Goal: Transaction & Acquisition: Purchase product/service

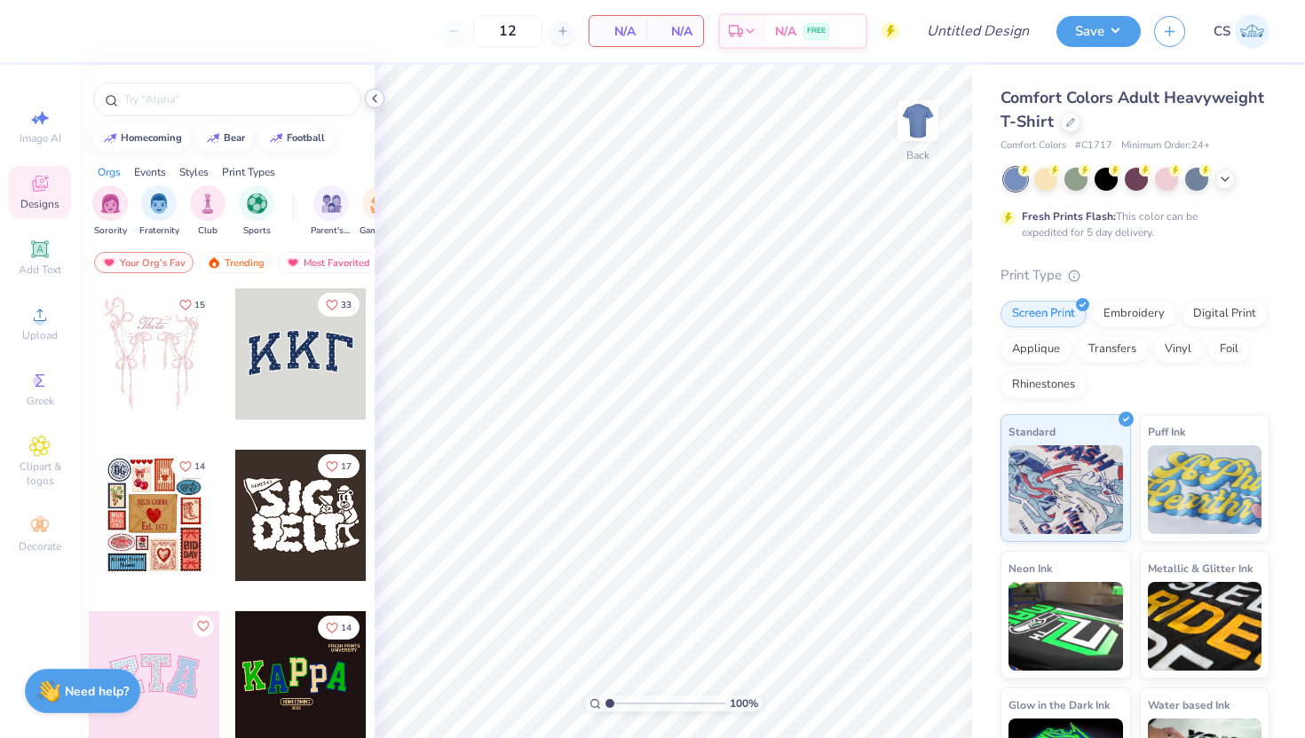
click at [374, 100] on polyline at bounding box center [375, 98] width 4 height 7
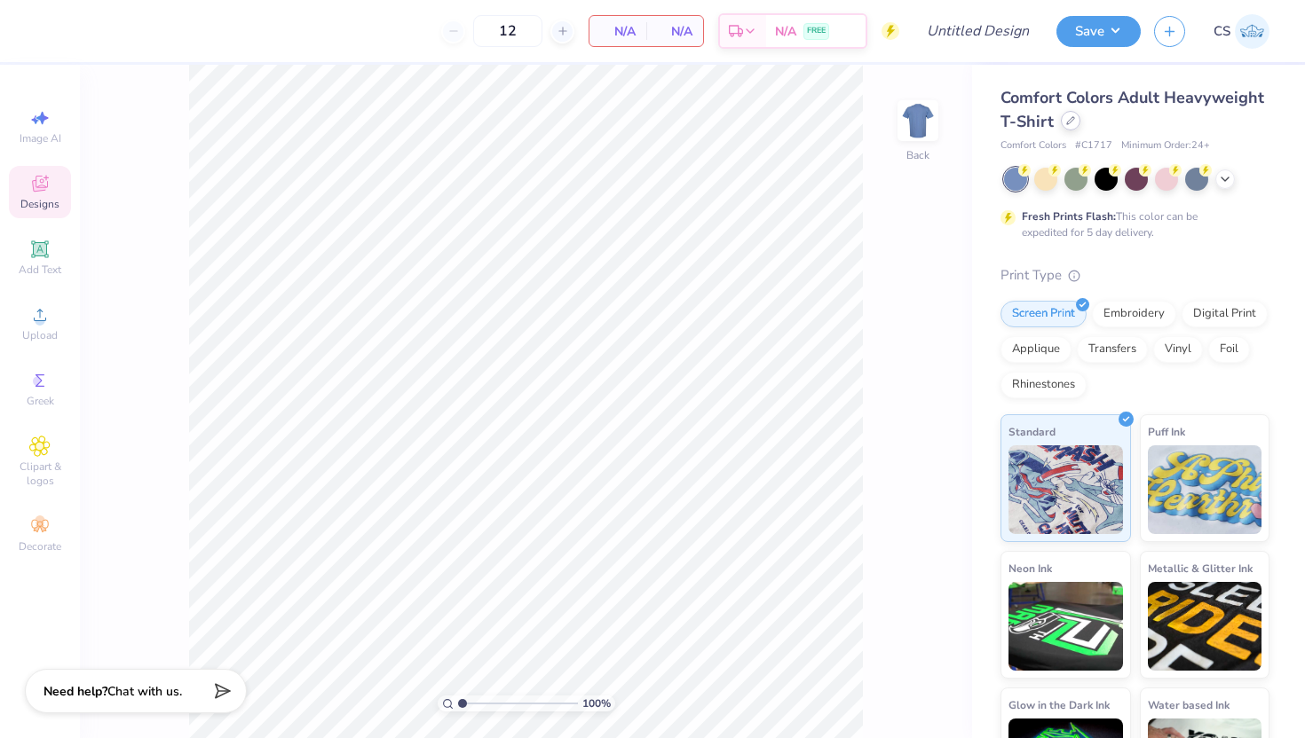
click at [1071, 121] on icon at bounding box center [1070, 120] width 9 height 9
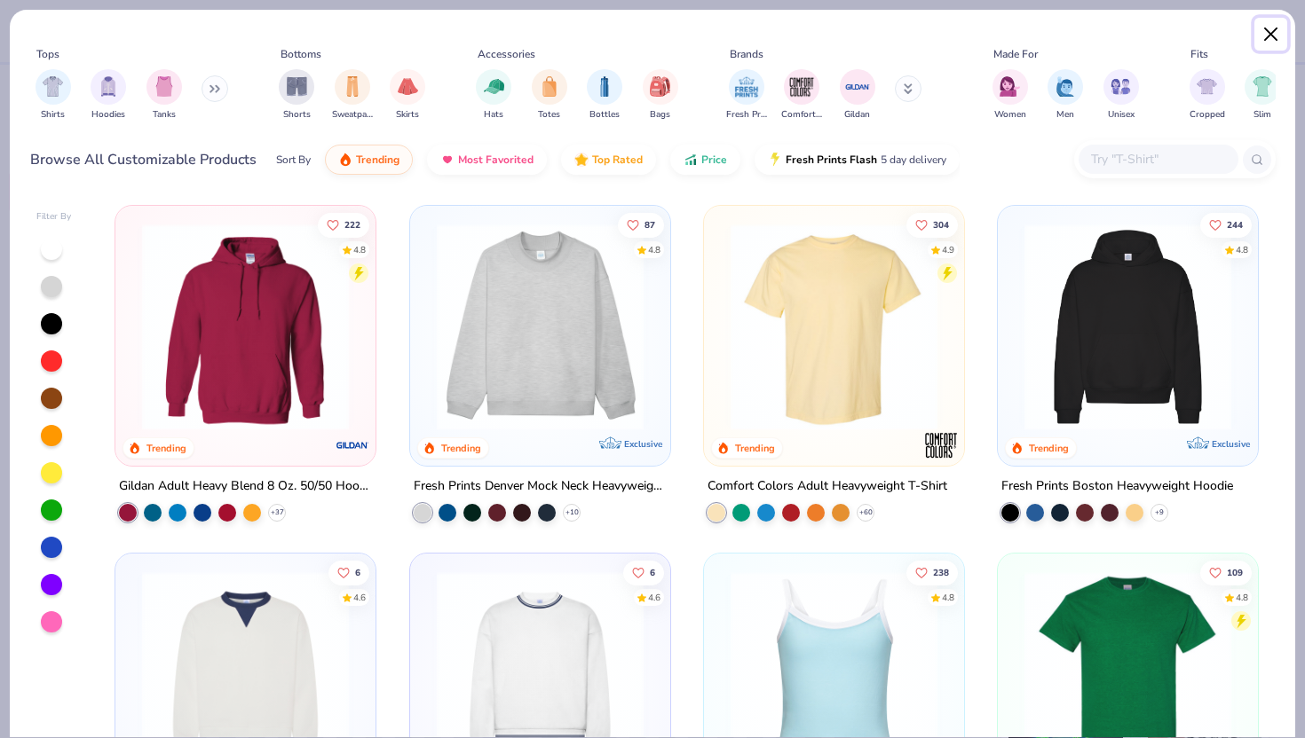
click at [1258, 20] on button "Close" at bounding box center [1271, 35] width 34 height 34
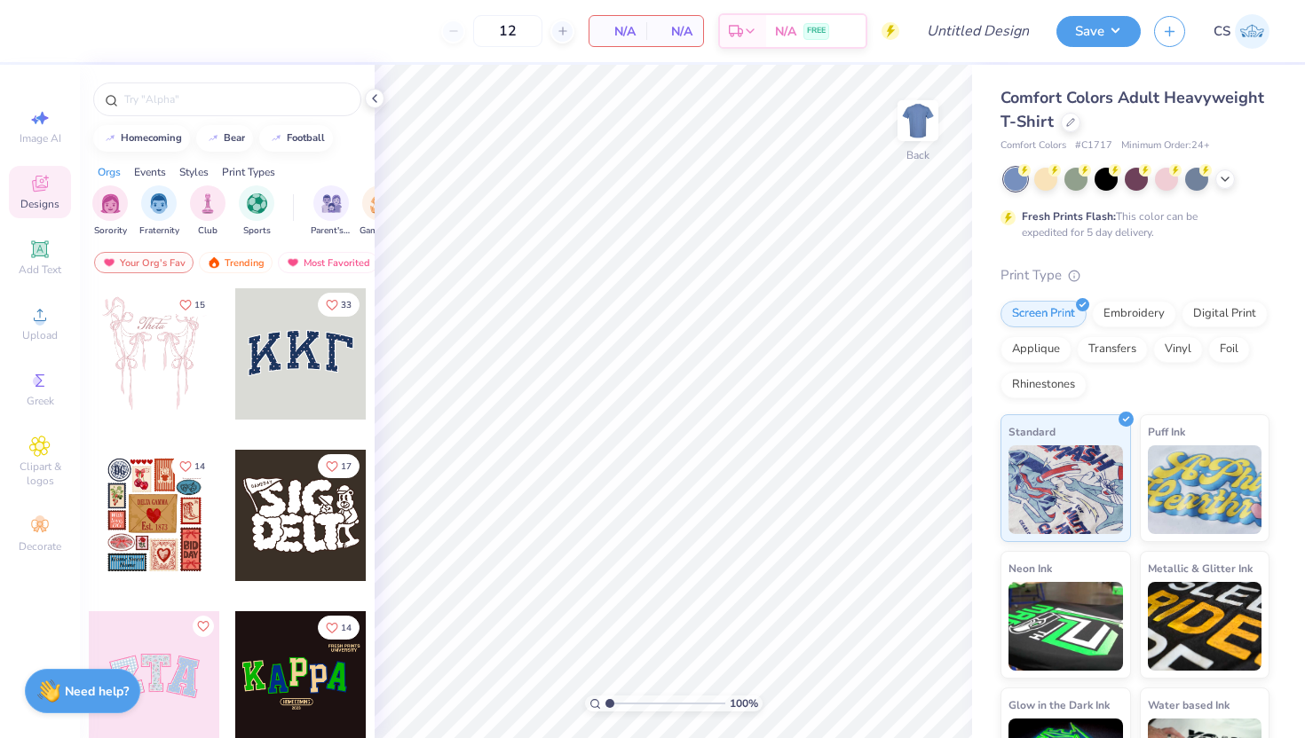
click at [1067, 132] on div "Comfort Colors Adult Heavyweight T-Shirt" at bounding box center [1134, 110] width 269 height 48
click at [1067, 124] on icon at bounding box center [1070, 120] width 9 height 9
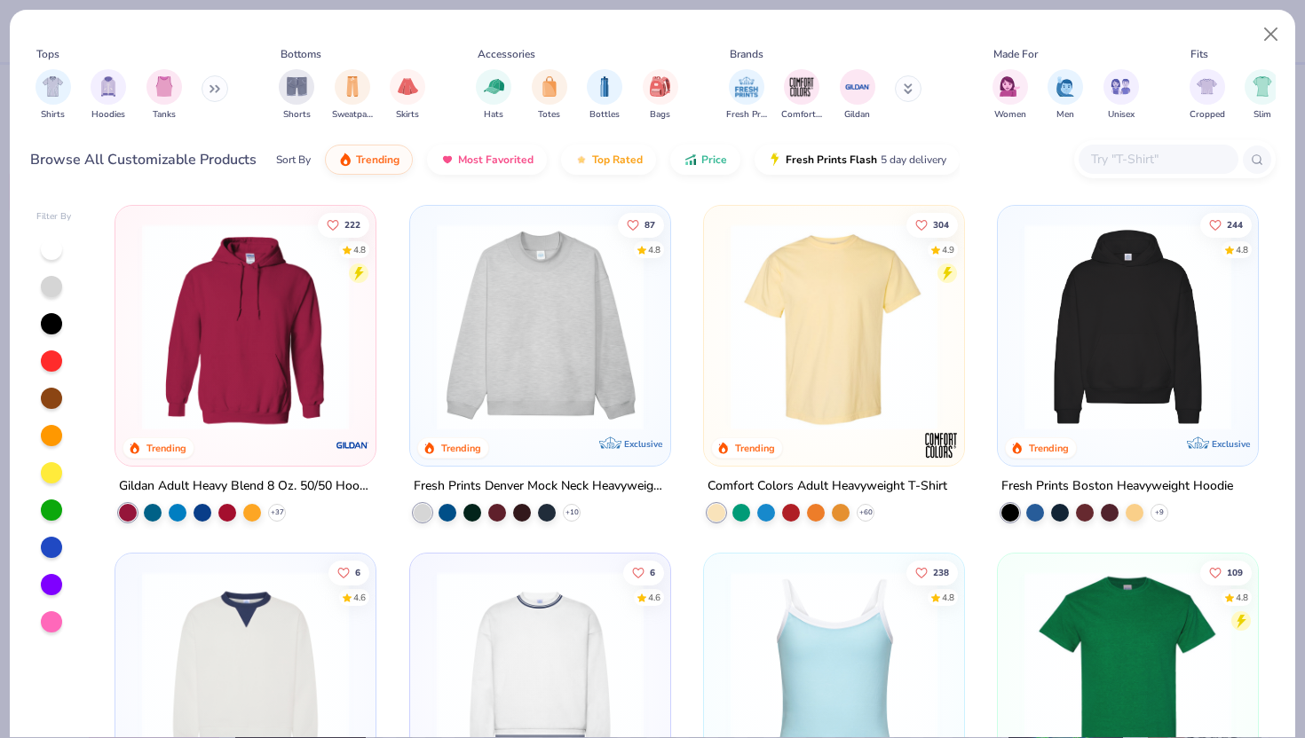
click at [1039, 358] on img at bounding box center [1127, 327] width 225 height 207
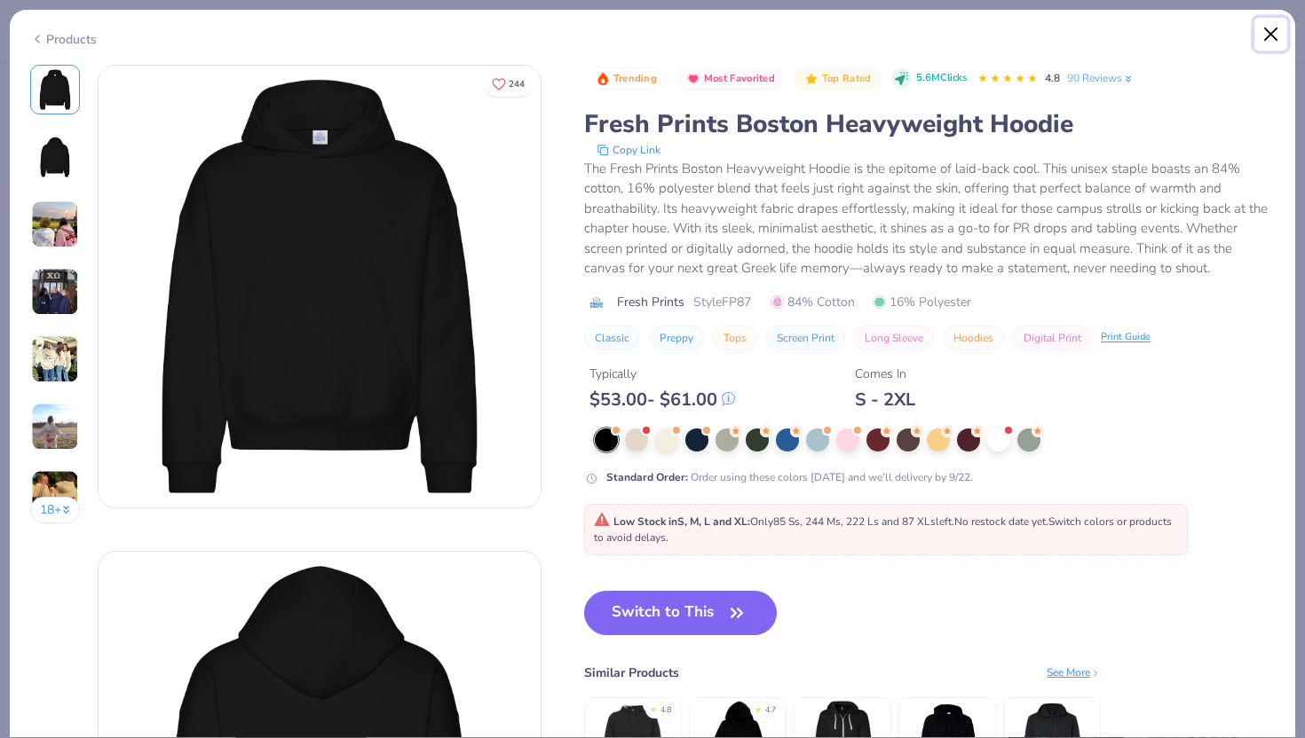
click at [1265, 28] on button "Close" at bounding box center [1271, 35] width 34 height 34
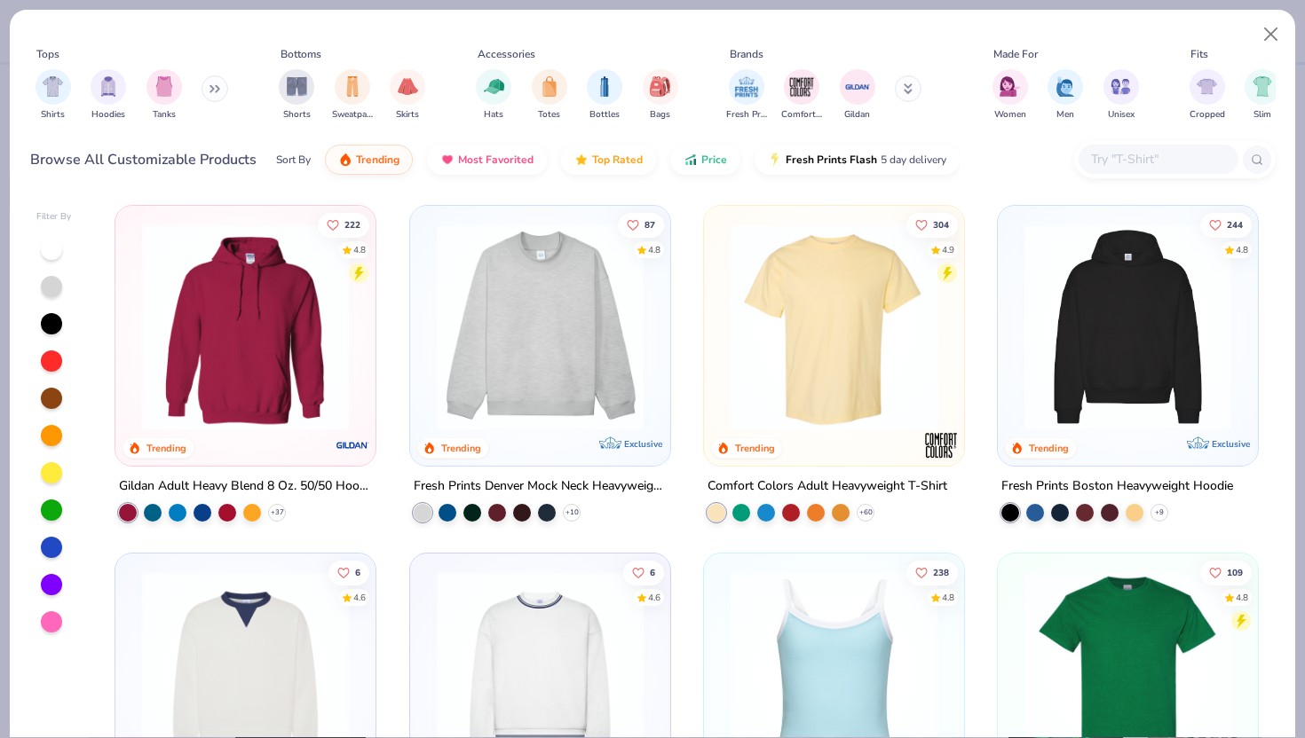
click at [1163, 154] on input "text" at bounding box center [1157, 159] width 137 height 20
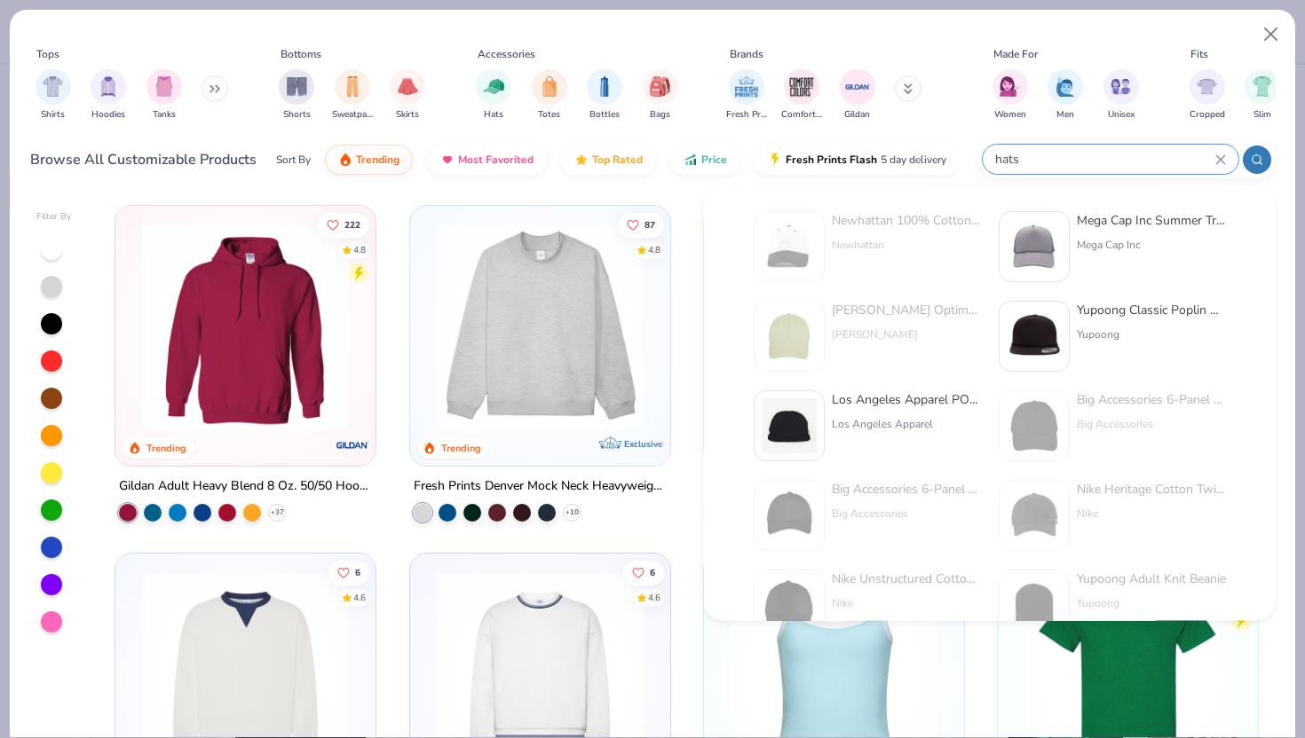
scroll to position [8, 0]
type input "hats"
click at [884, 390] on div "Los Angeles Apparel POLY COTTON TWILL 5 PANEL HAT" at bounding box center [906, 399] width 149 height 19
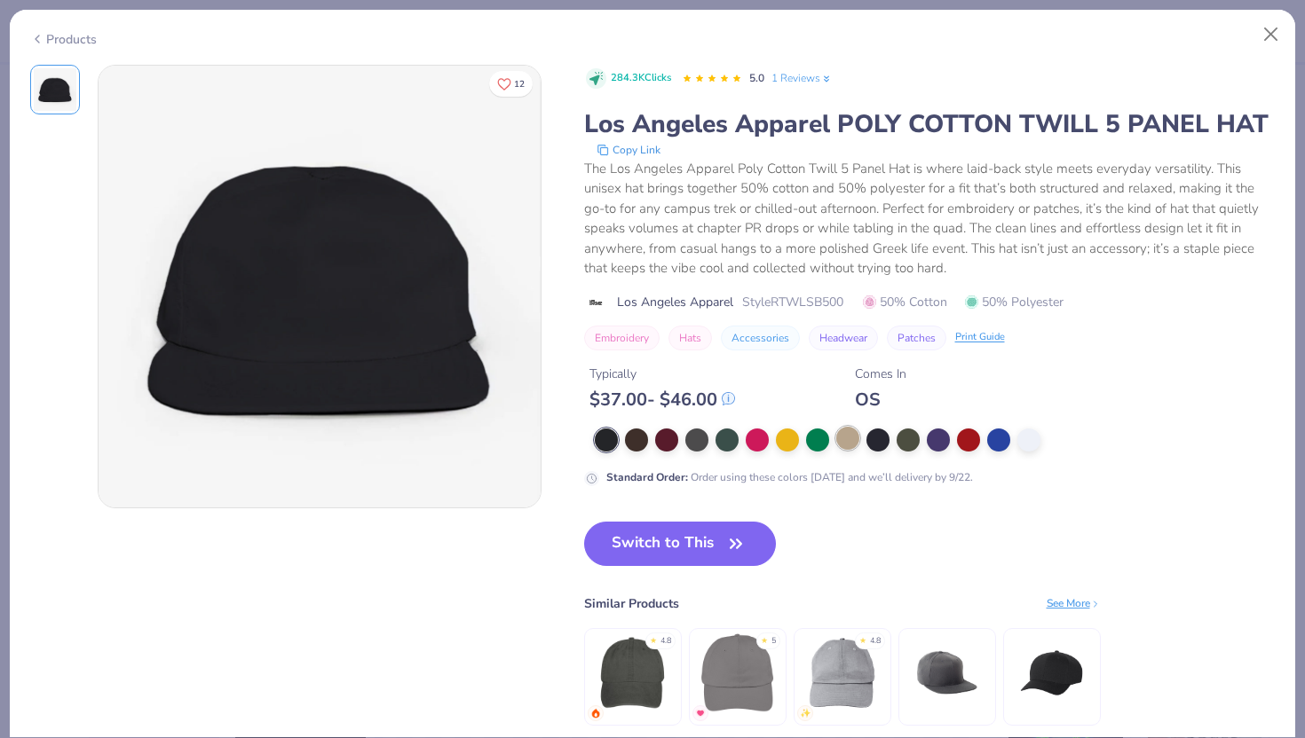
click at [856, 438] on div at bounding box center [847, 438] width 23 height 23
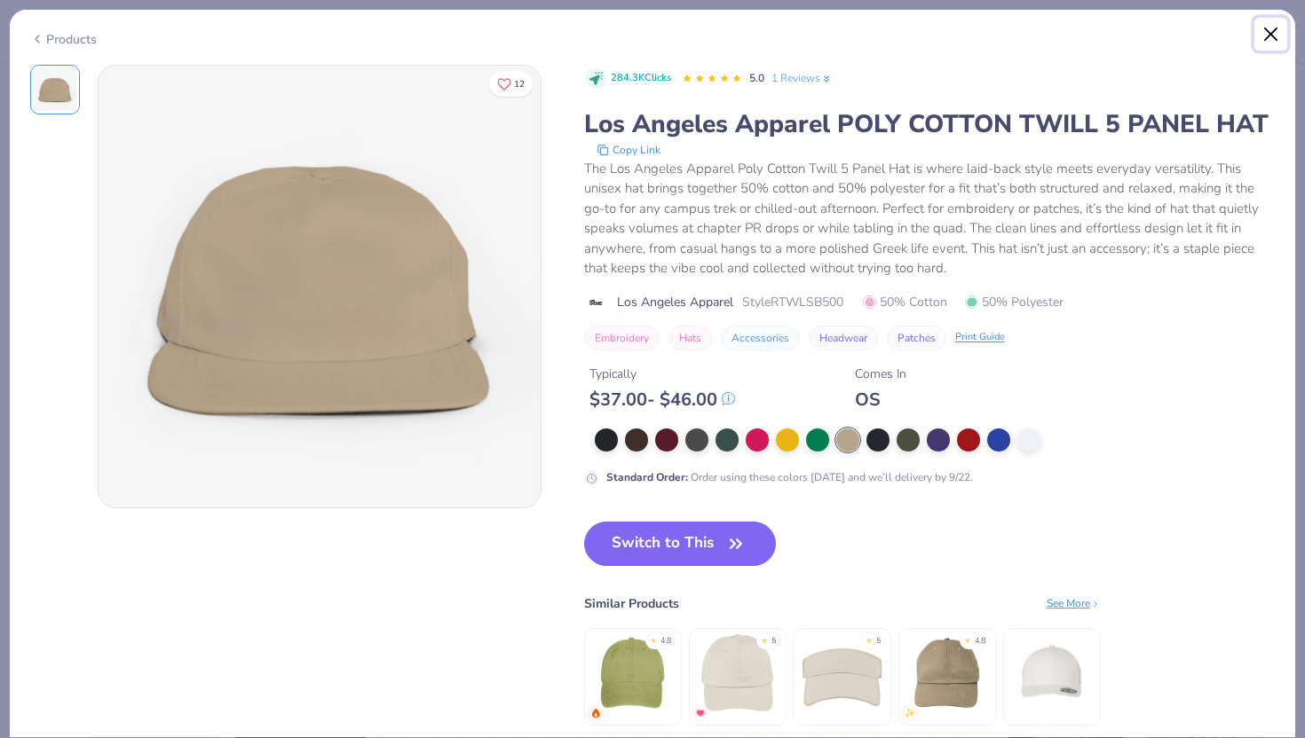
click at [1277, 28] on button "Close" at bounding box center [1271, 35] width 34 height 34
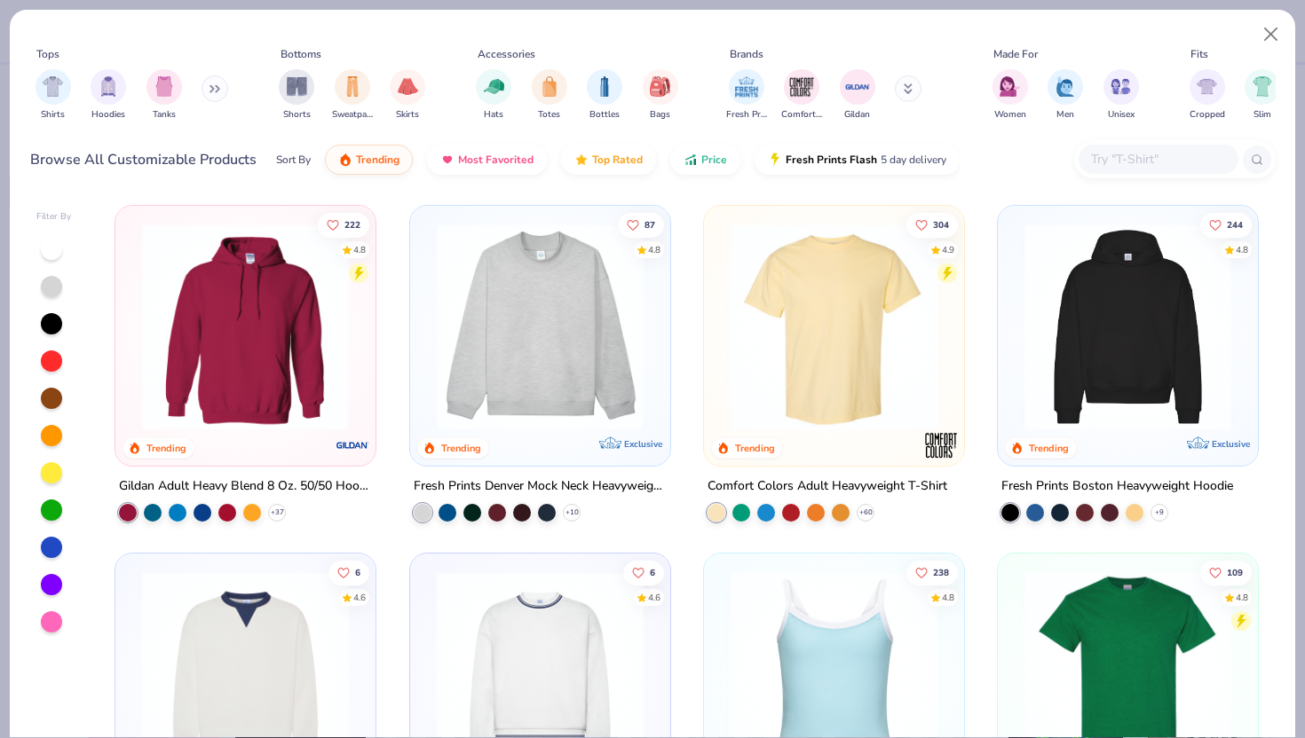
click at [1128, 131] on div "Tops Shirts Hoodies Tanks Bottoms Shorts Sweatpants Skirts Accessories Hats Tot…" at bounding box center [652, 87] width 1245 height 95
click at [1122, 159] on input "text" at bounding box center [1157, 159] width 137 height 20
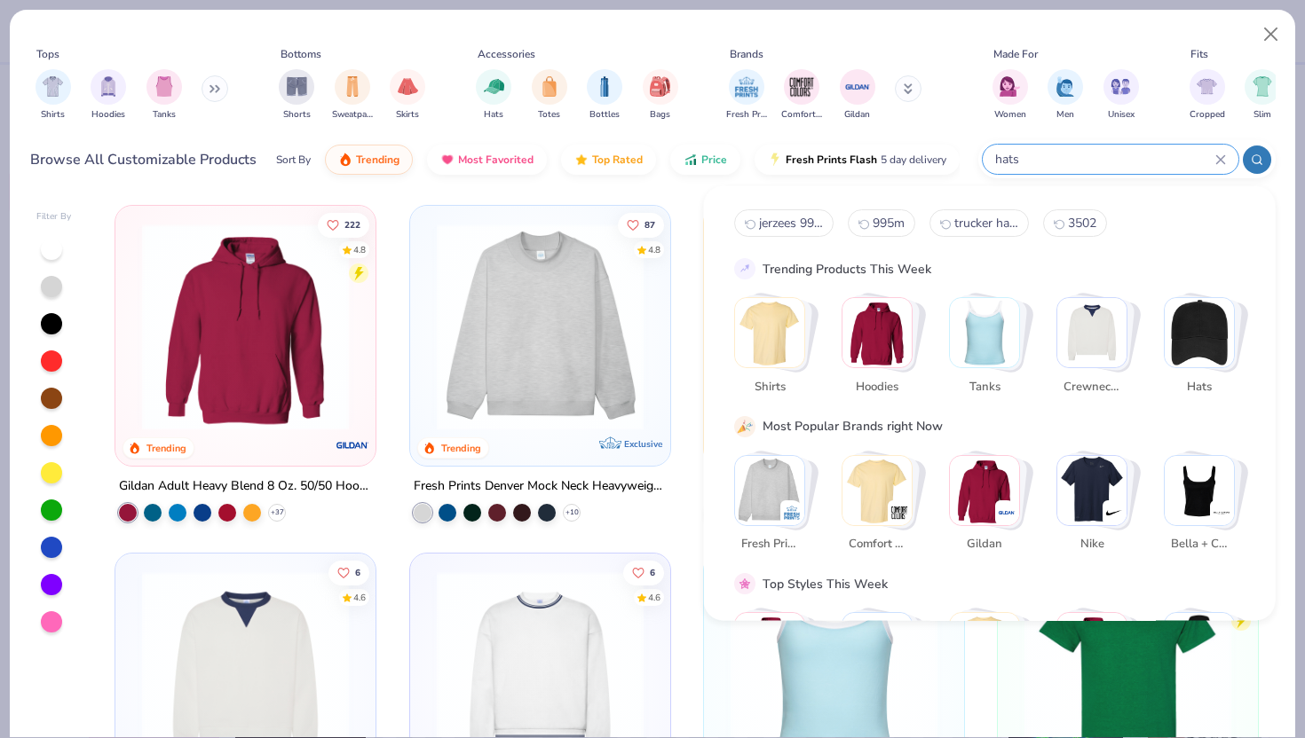
type input "hats"
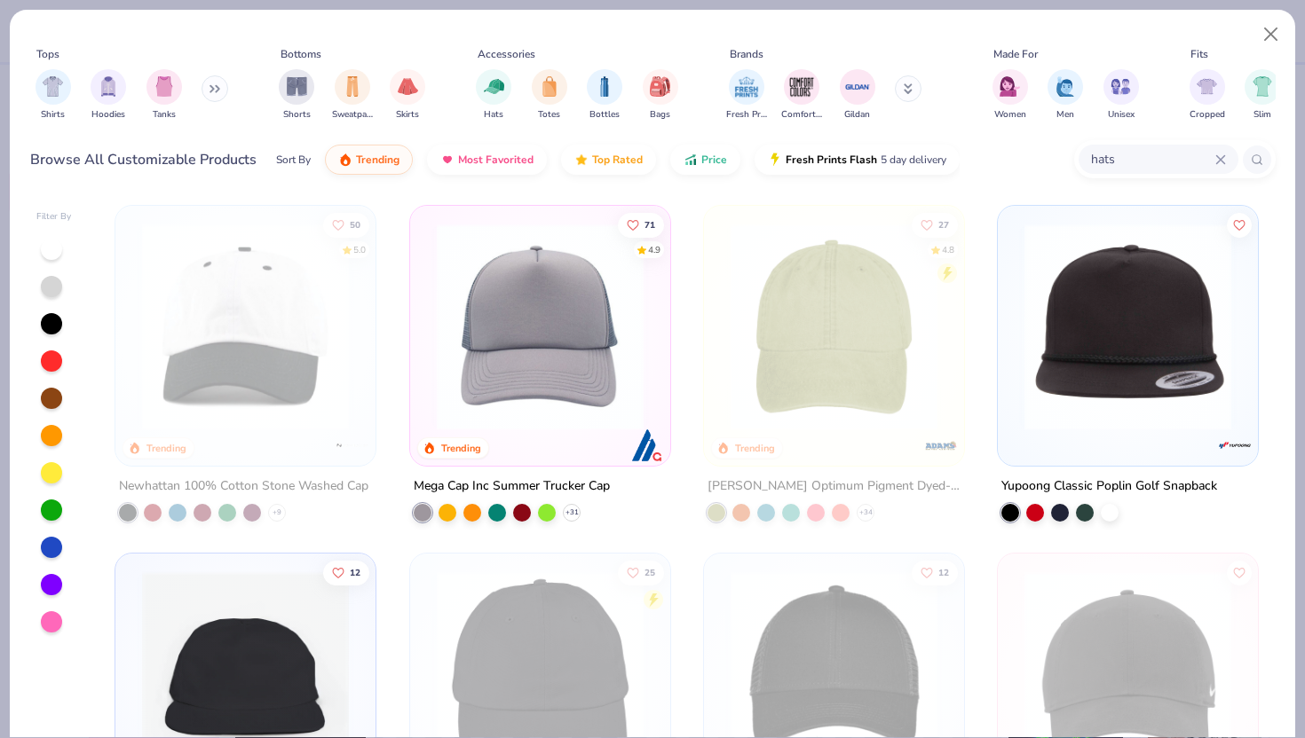
click at [1219, 153] on div "hats" at bounding box center [1158, 159] width 160 height 29
click at [1265, 28] on button "Close" at bounding box center [1271, 35] width 34 height 34
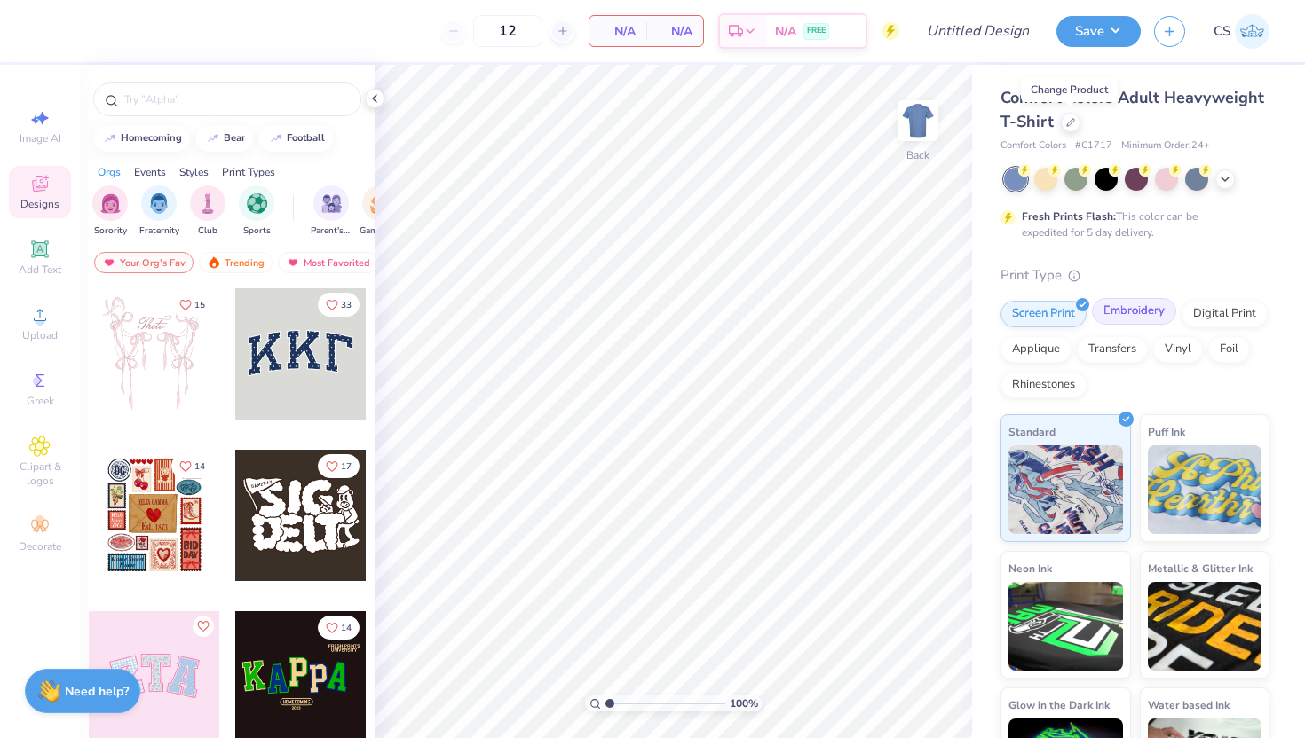
click at [1119, 312] on div "Embroidery" at bounding box center [1134, 311] width 84 height 27
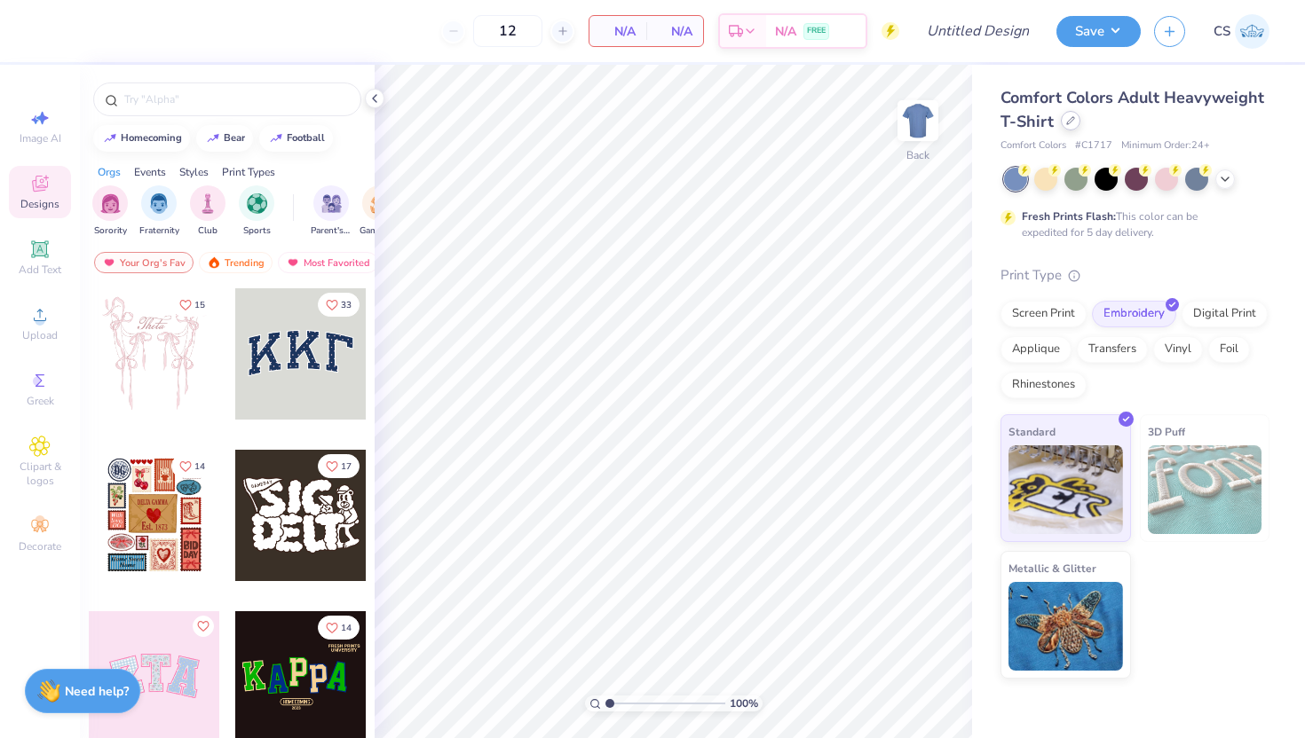
click at [1071, 119] on icon at bounding box center [1070, 120] width 9 height 9
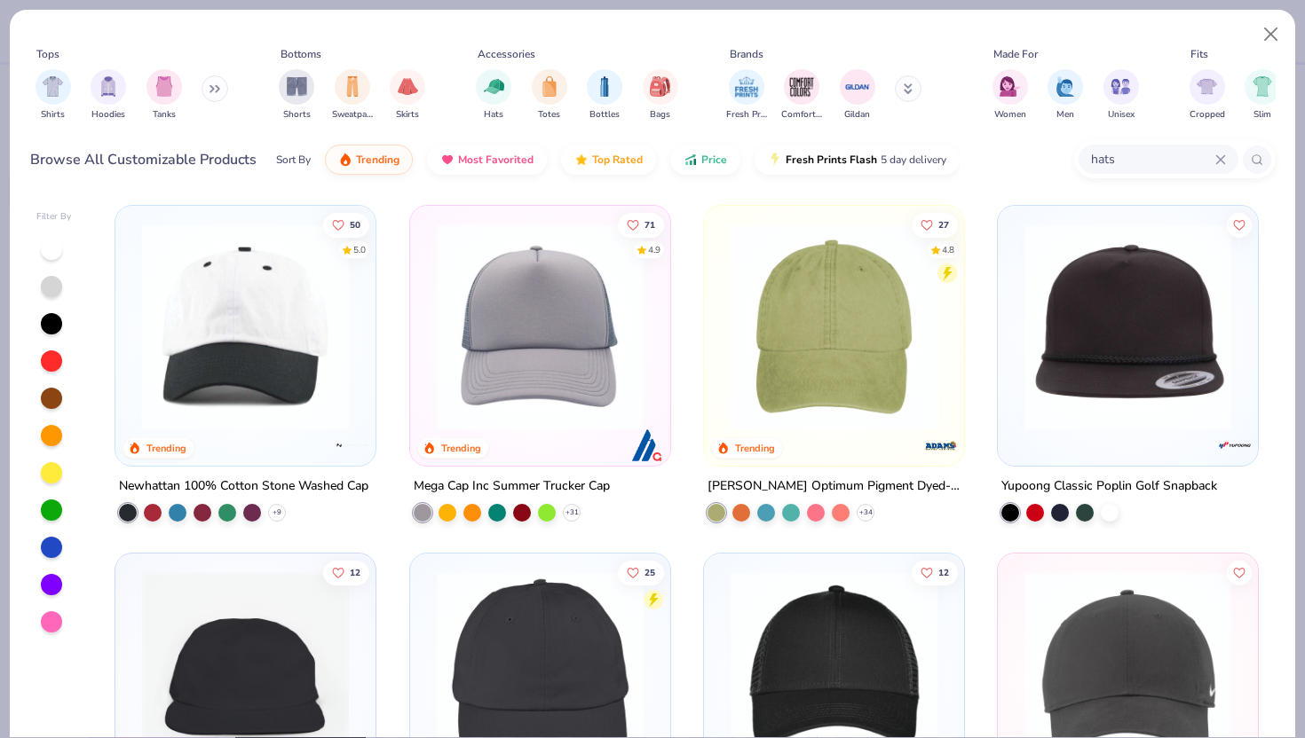
click at [202, 425] on img at bounding box center [245, 327] width 225 height 207
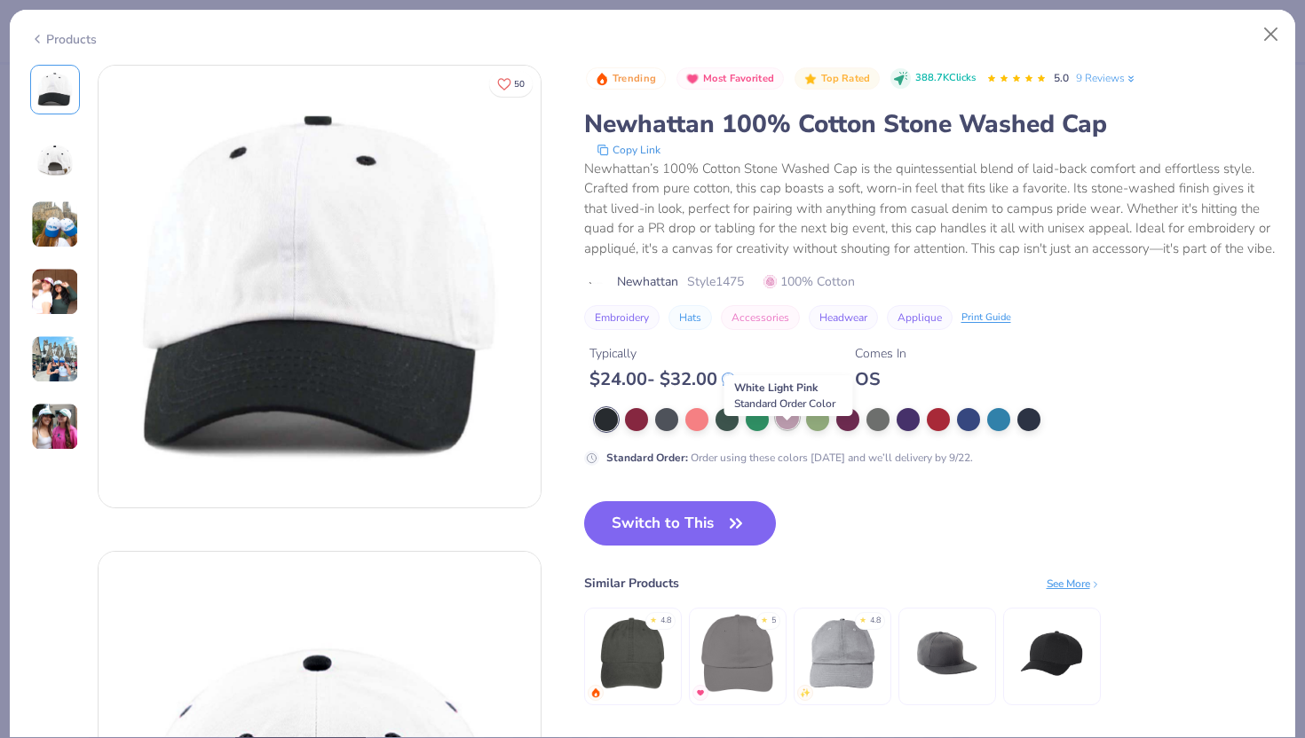
click at [793, 430] on div at bounding box center [787, 417] width 23 height 23
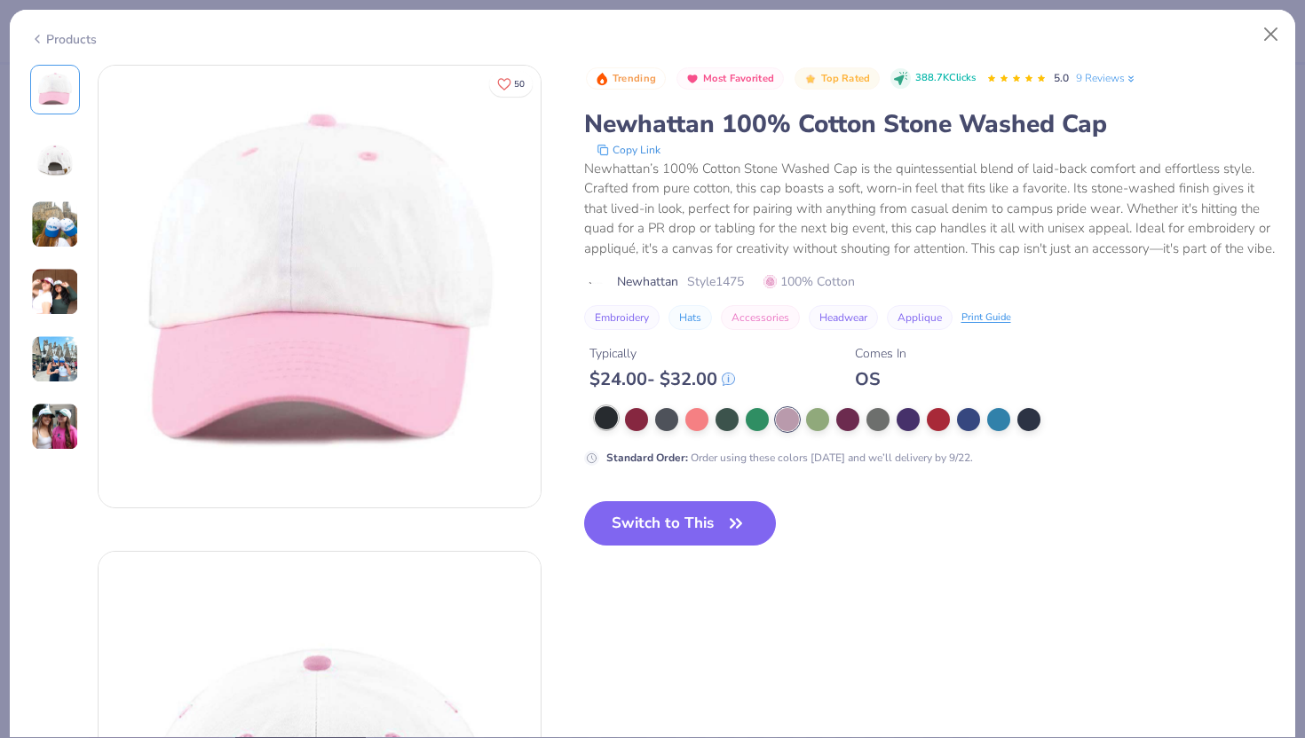
click at [600, 430] on div at bounding box center [606, 417] width 23 height 23
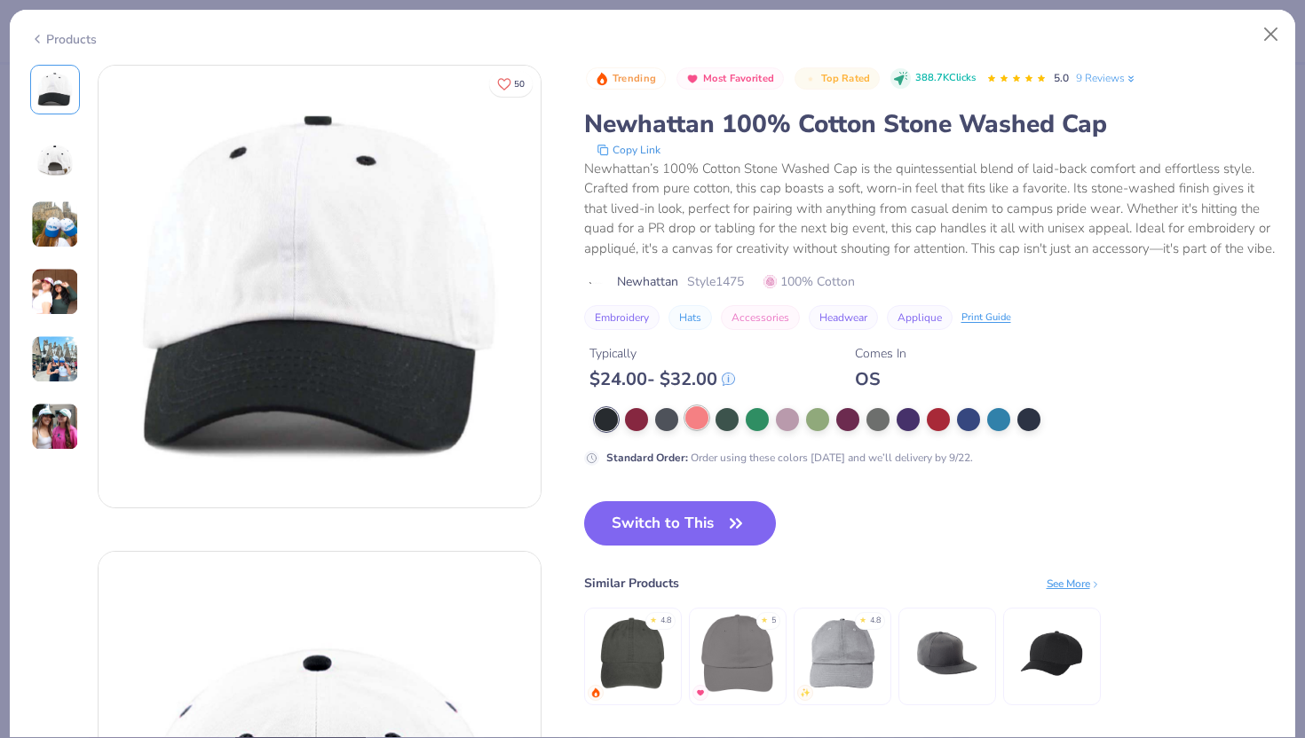
click at [685, 430] on div at bounding box center [696, 417] width 23 height 23
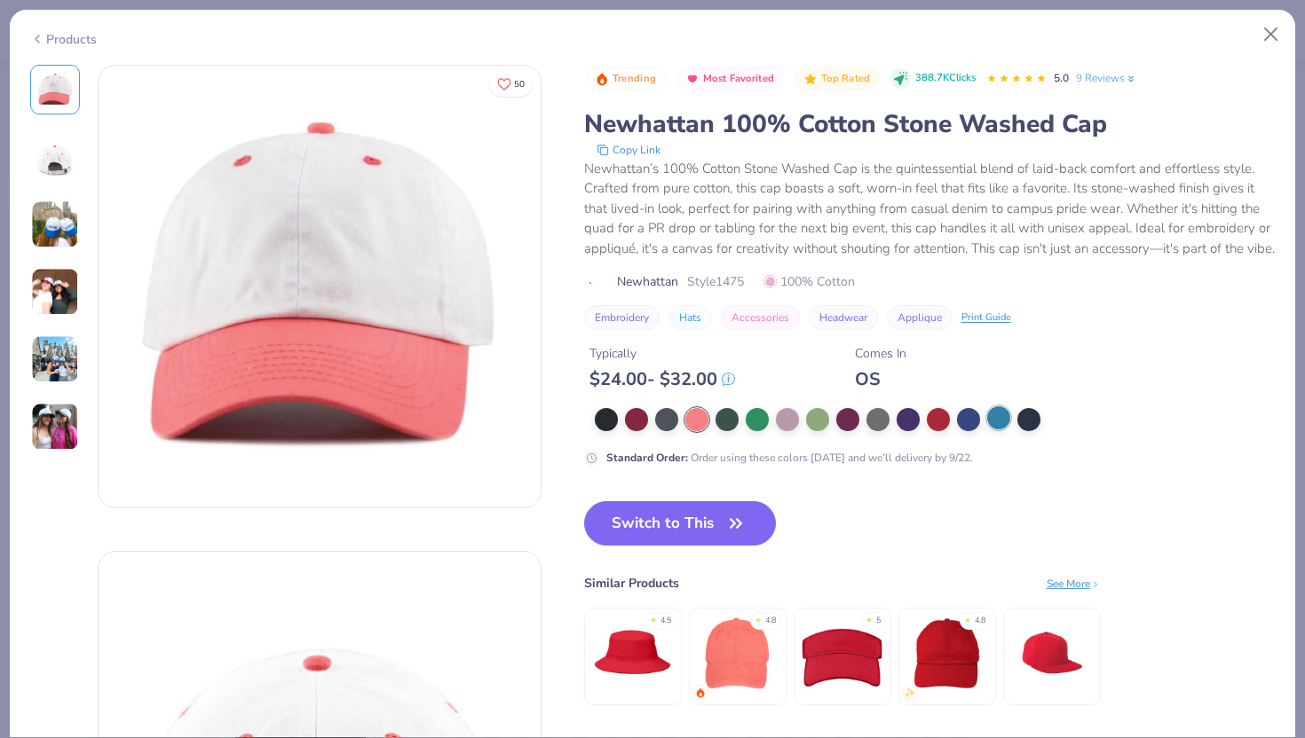
click at [1003, 430] on div at bounding box center [998, 417] width 23 height 23
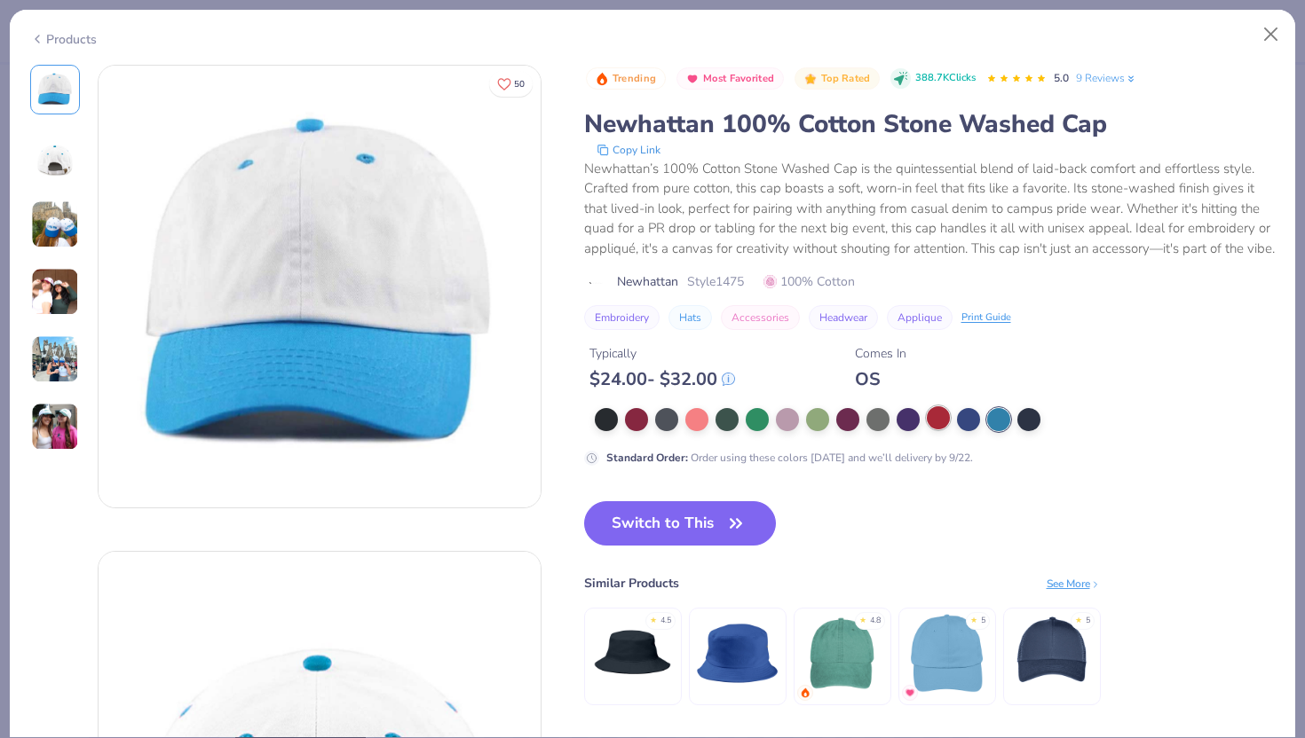
click at [948, 430] on div at bounding box center [938, 417] width 23 height 23
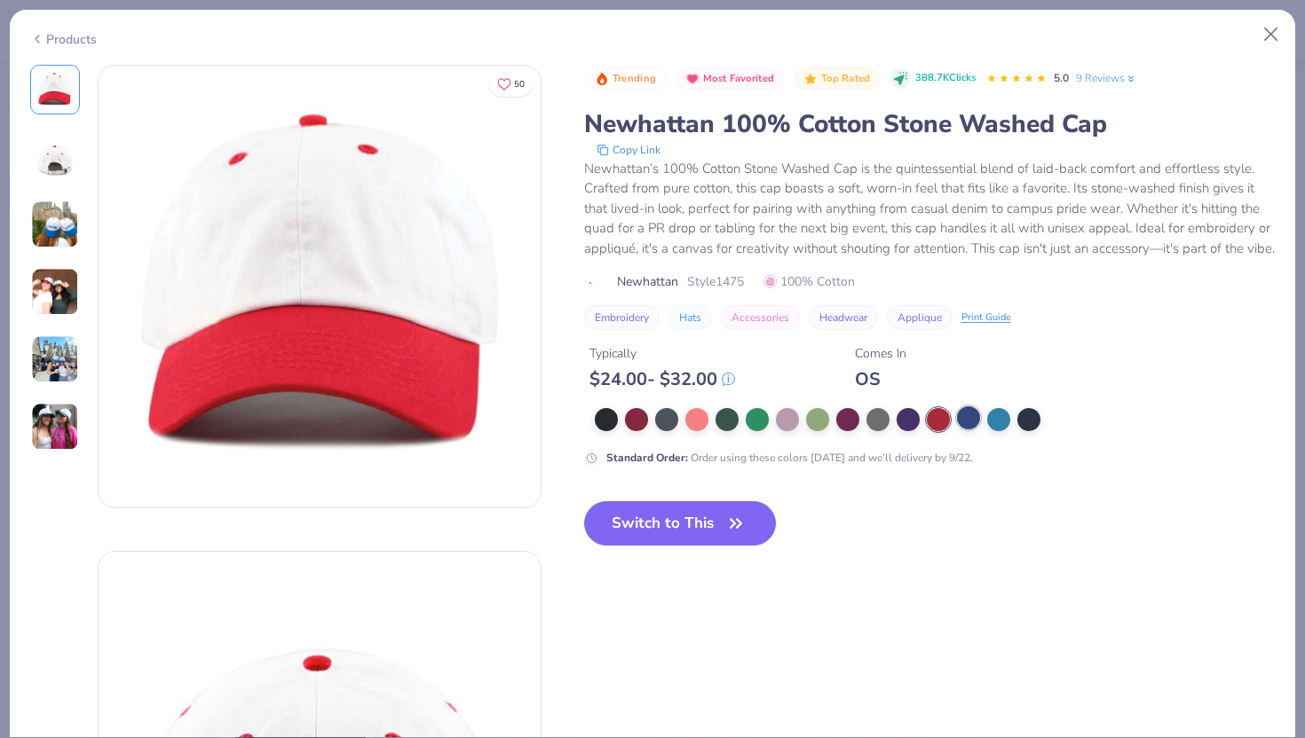
click at [965, 430] on div at bounding box center [968, 417] width 23 height 23
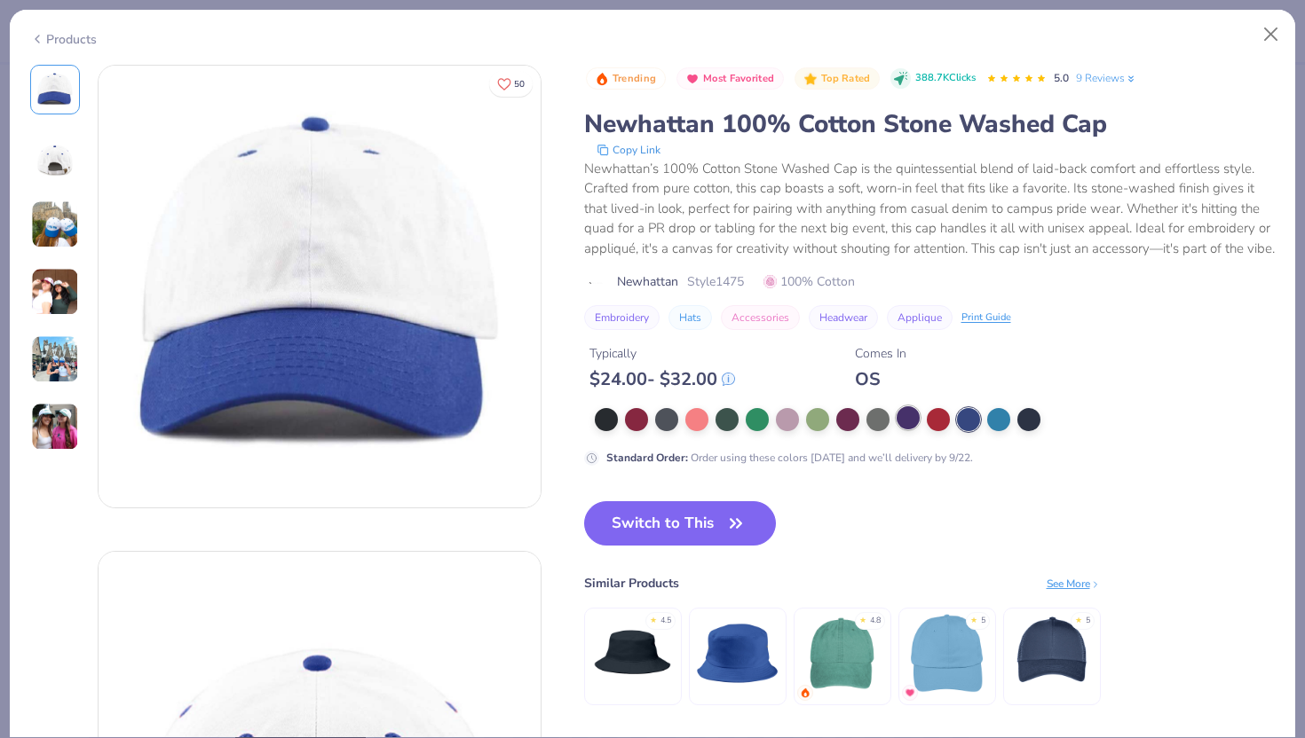
click at [900, 430] on div at bounding box center [907, 417] width 23 height 23
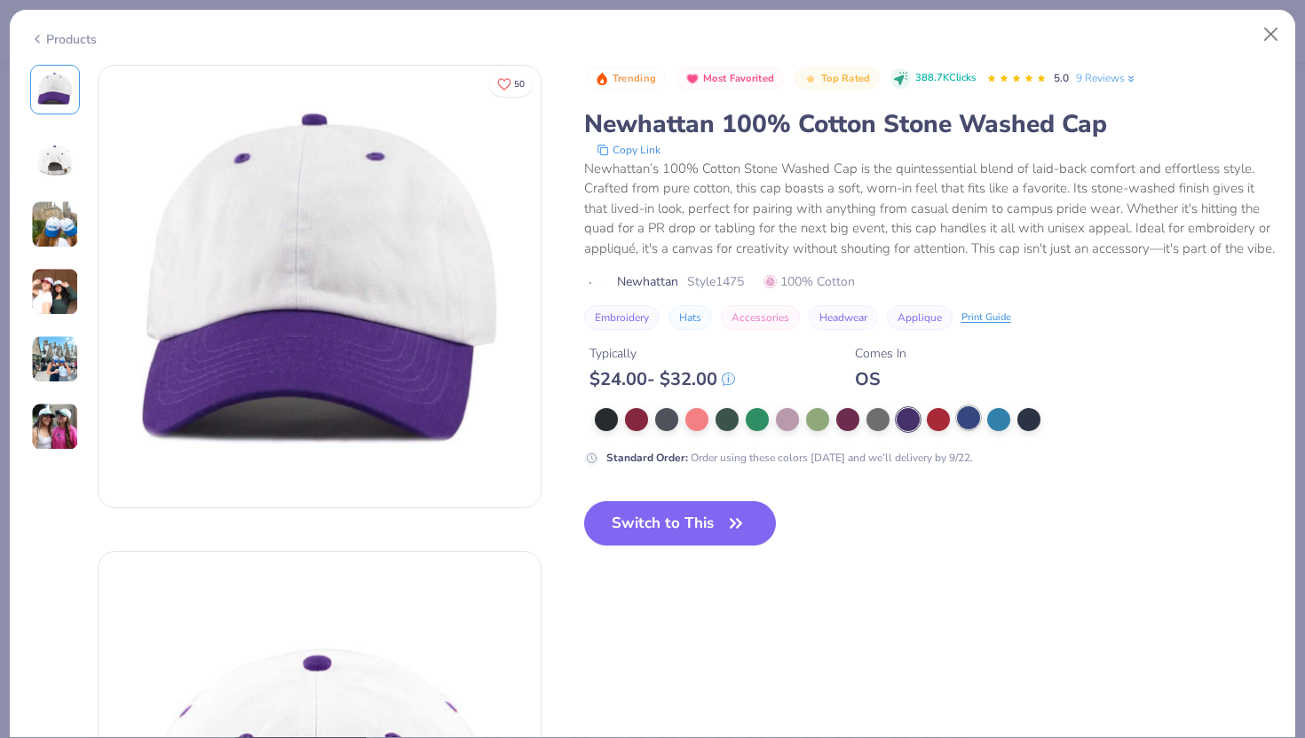
click at [966, 430] on div at bounding box center [968, 417] width 23 height 23
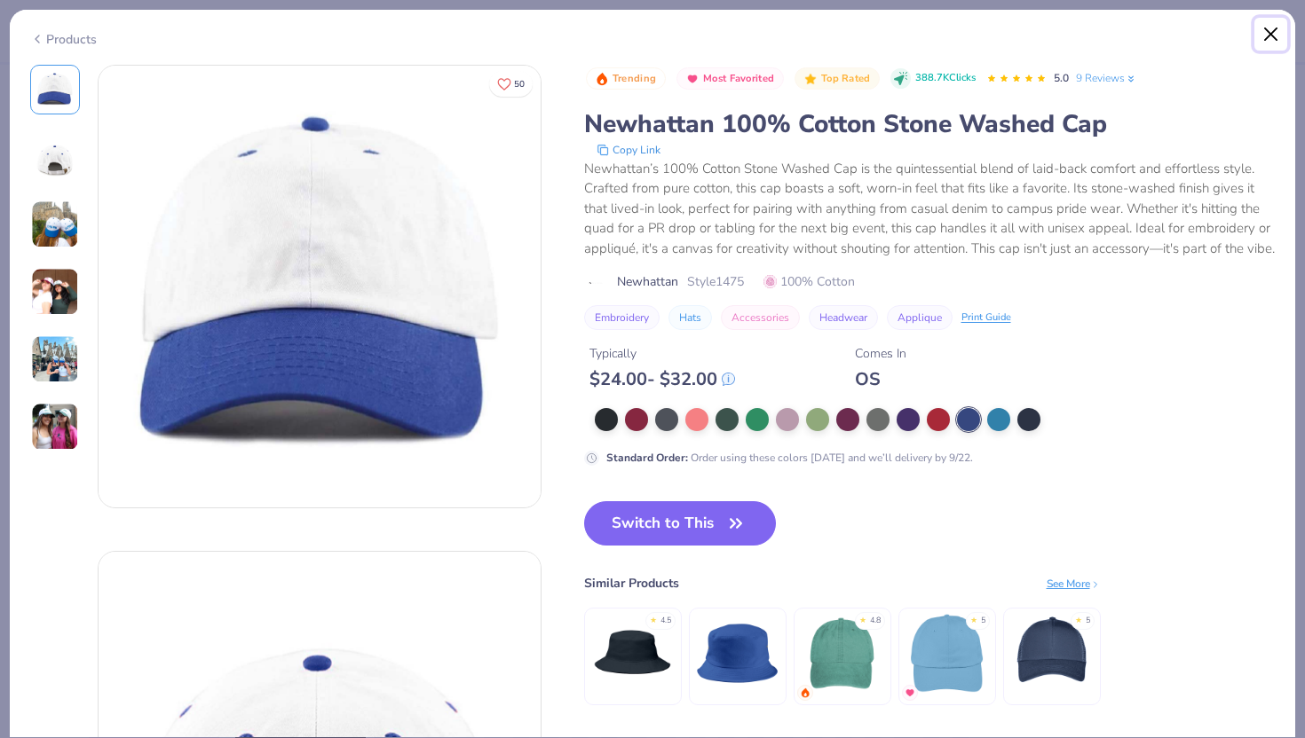
click at [1269, 40] on button "Close" at bounding box center [1271, 35] width 34 height 34
click at [1270, 30] on button "Close" at bounding box center [1271, 35] width 34 height 34
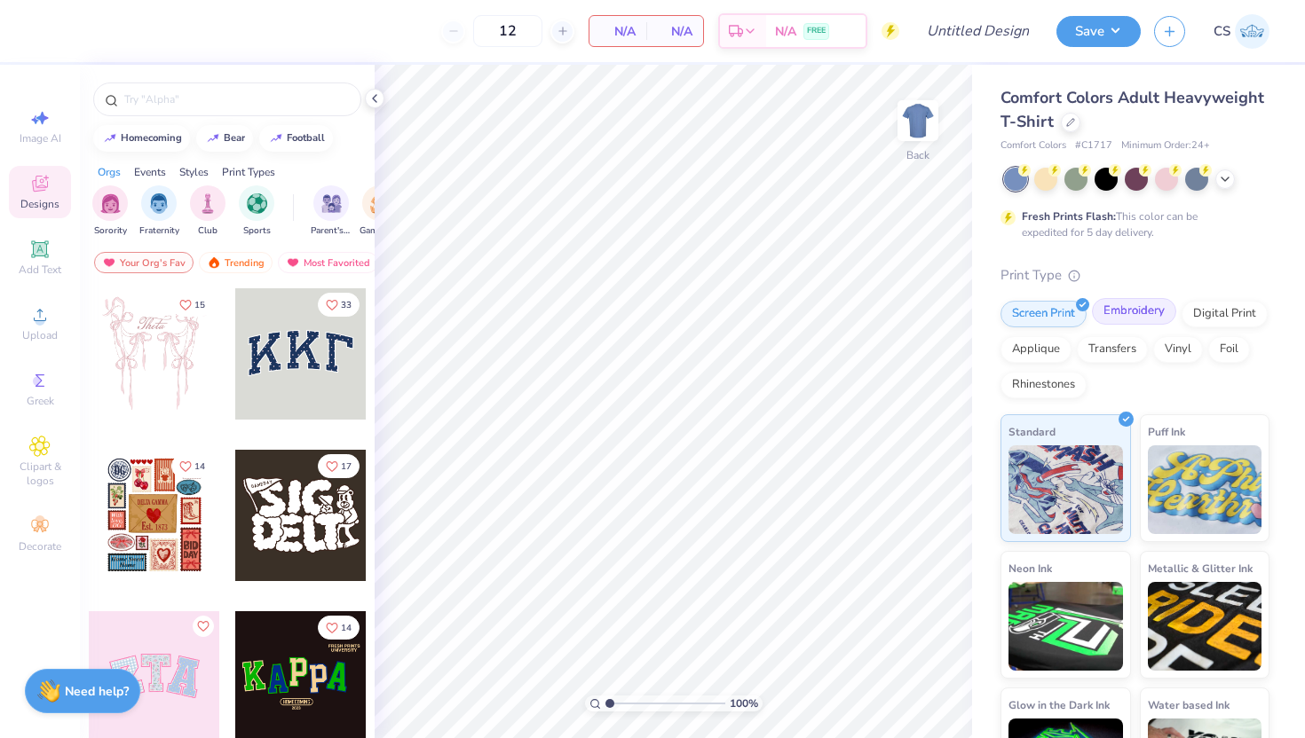
click at [1130, 313] on div "Embroidery" at bounding box center [1134, 311] width 84 height 27
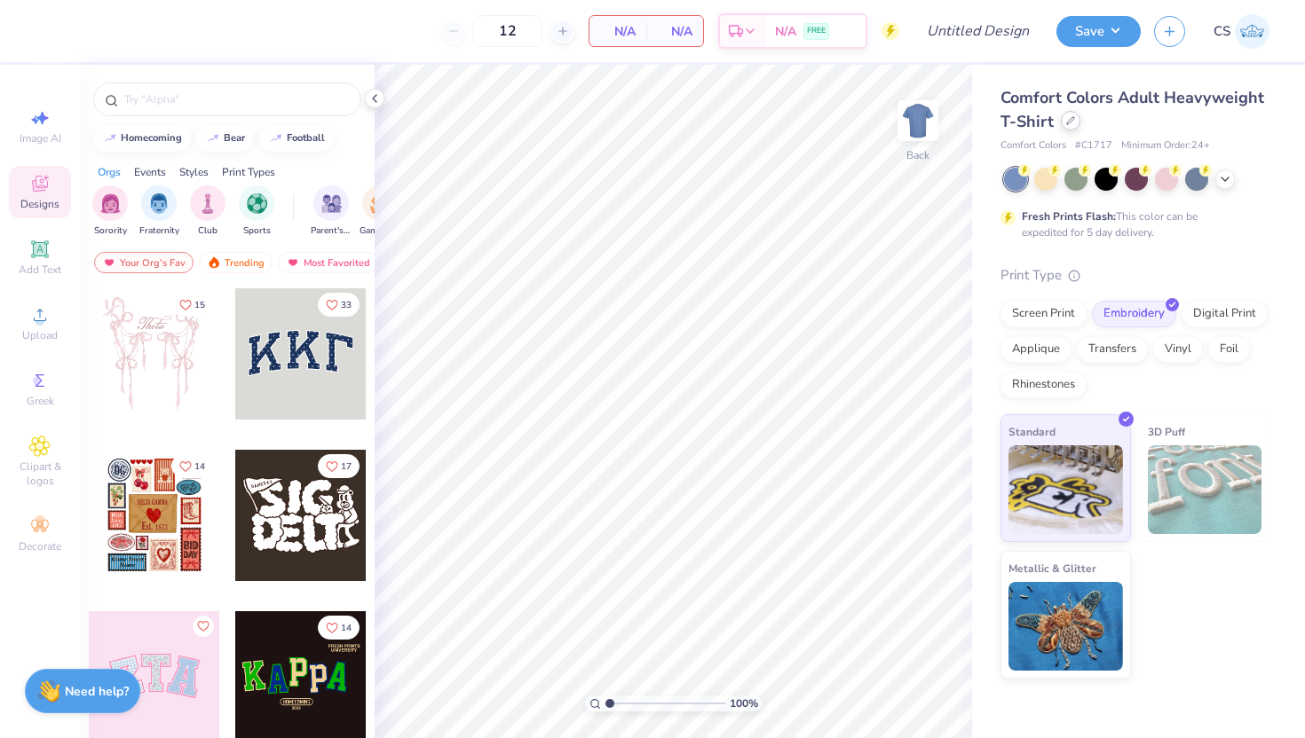
click at [1068, 130] on div "Comfort Colors Adult Heavyweight T-Shirt" at bounding box center [1134, 110] width 269 height 48
click at [1066, 122] on icon at bounding box center [1070, 120] width 9 height 9
